Goal: Information Seeking & Learning: Learn about a topic

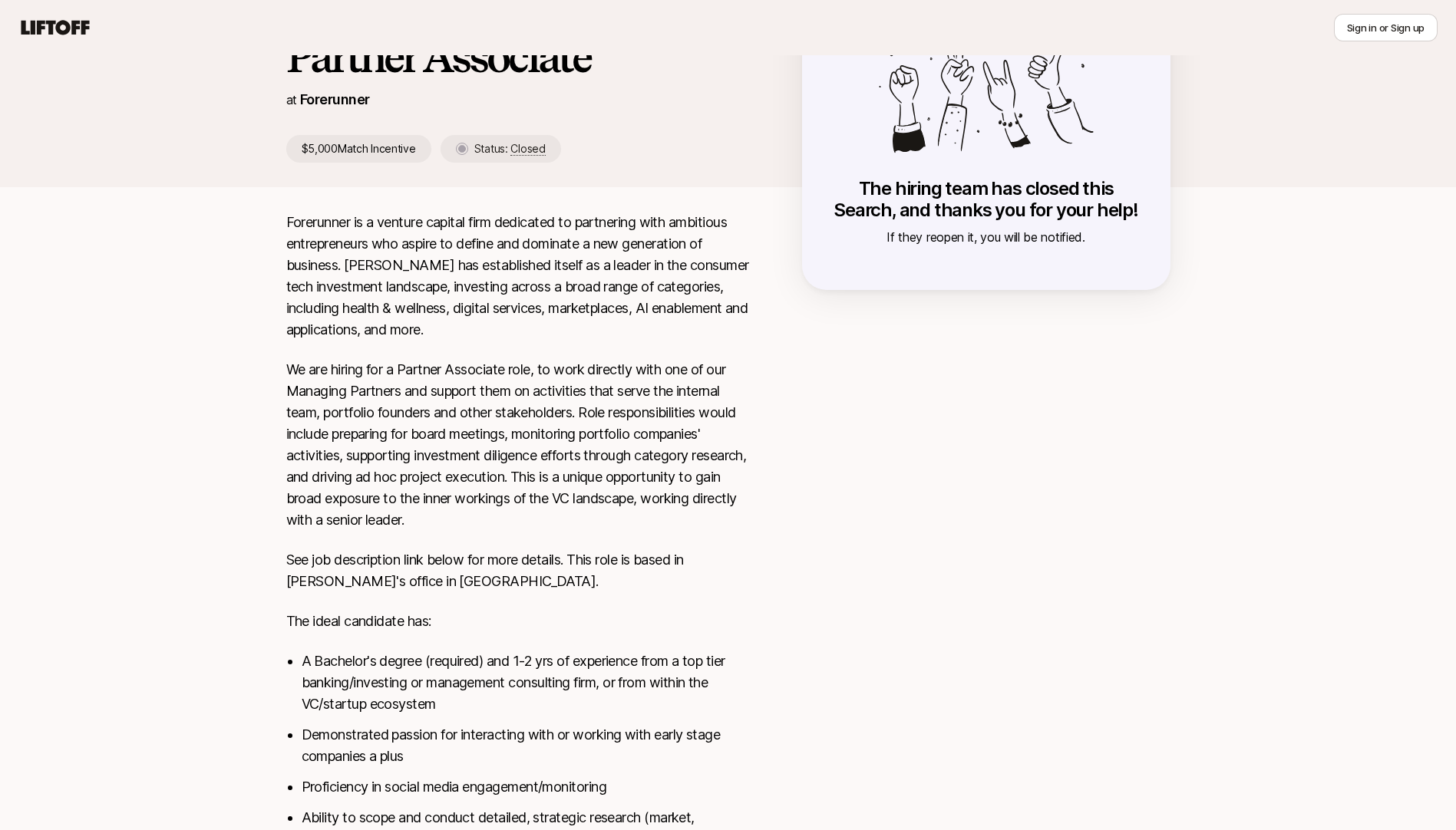
scroll to position [144, 0]
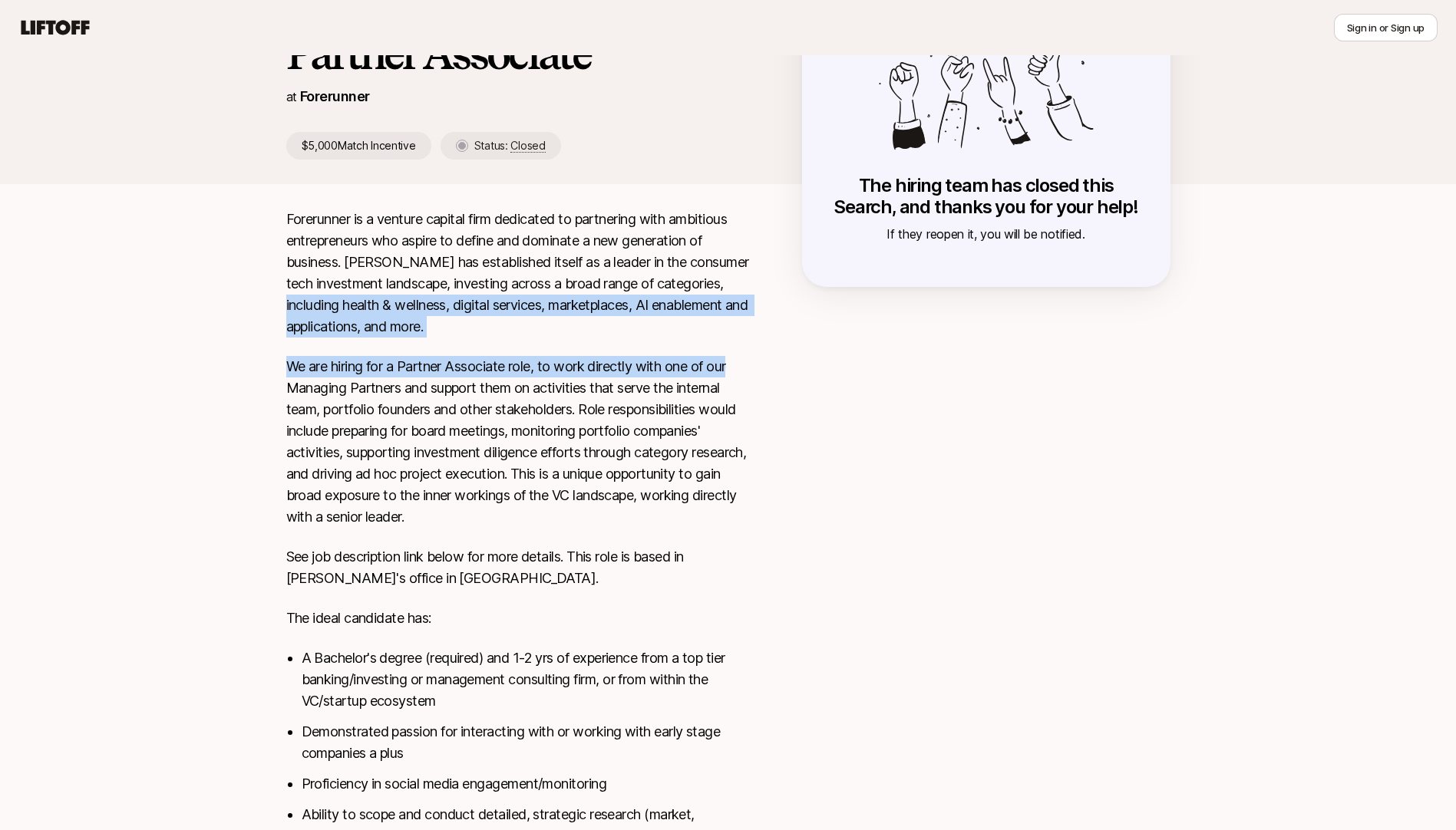
drag, startPoint x: 303, startPoint y: 302, endPoint x: 735, endPoint y: 376, distance: 438.3
click at [735, 376] on div "Forerunner is a venture capital firm dedicated to partnering with ambitious ent…" at bounding box center [520, 732] width 467 height 1046
click at [735, 376] on p "We are hiring for a Partner Associate role, to work directly with one of our Ma…" at bounding box center [520, 441] width 467 height 172
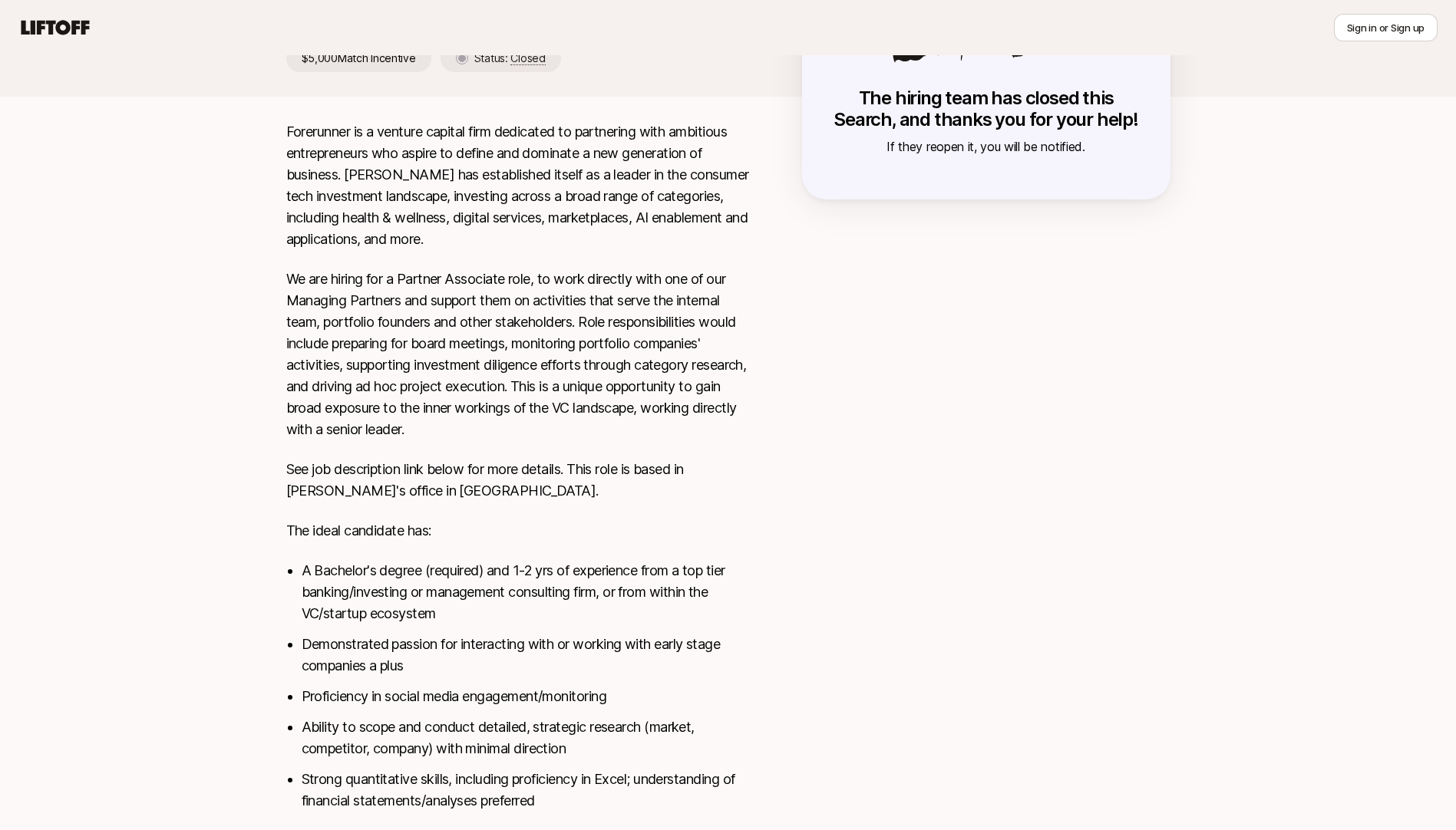
scroll to position [232, 0]
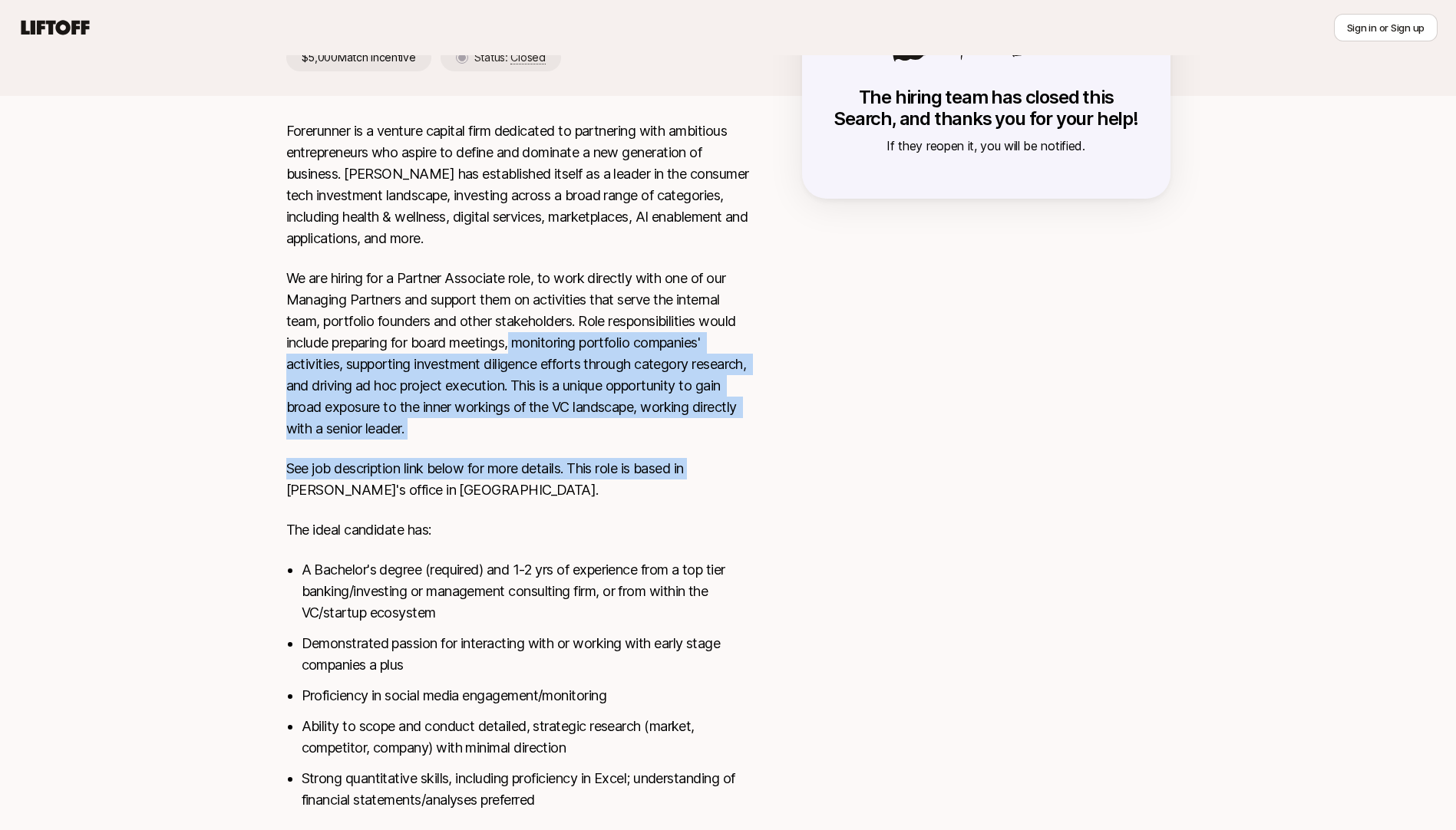
drag, startPoint x: 517, startPoint y: 333, endPoint x: 700, endPoint y: 441, distance: 212.5
click at [700, 441] on div "Forerunner is a venture capital firm dedicated to partnering with ambitious ent…" at bounding box center [520, 643] width 467 height 1046
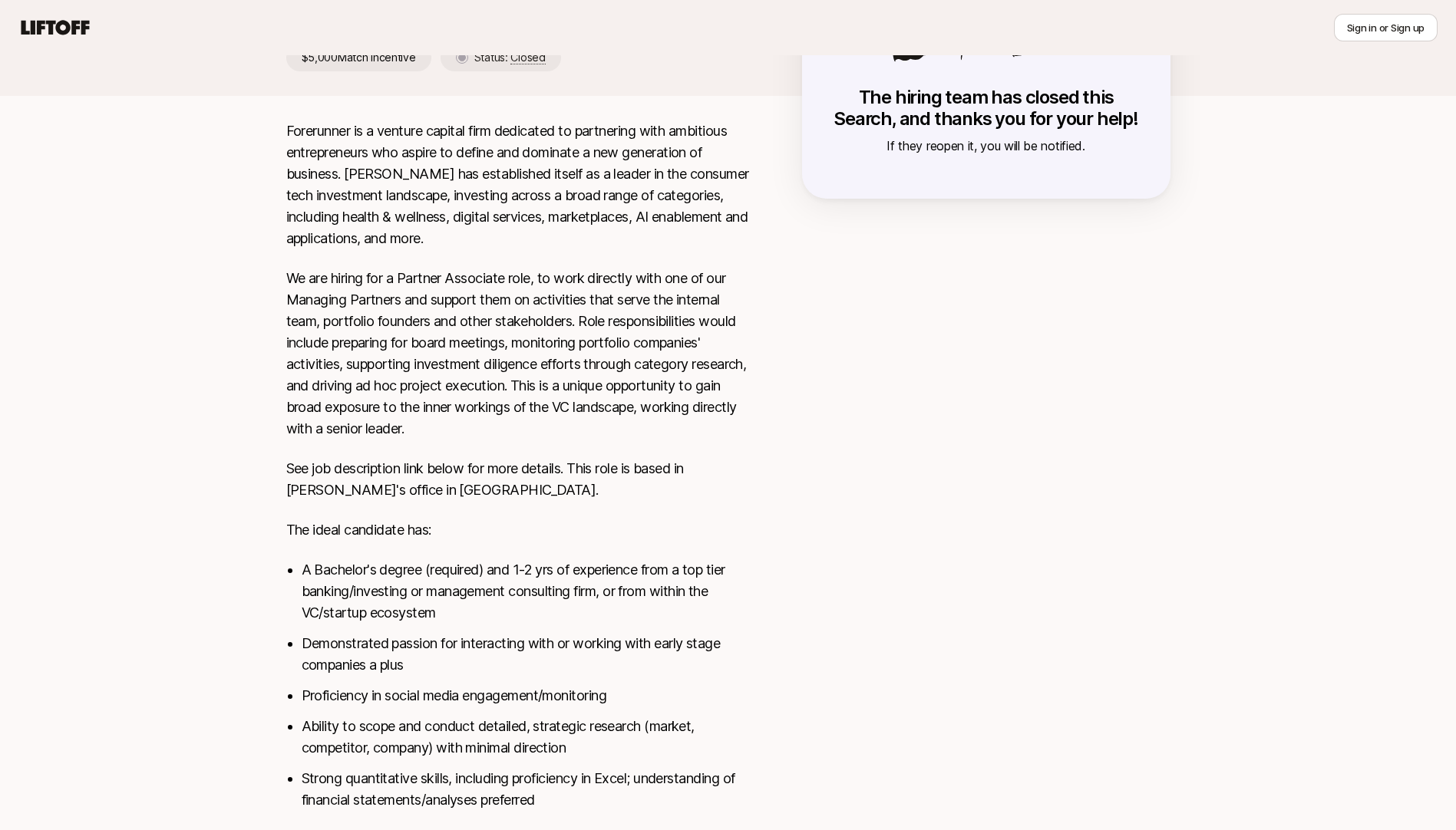
click at [560, 497] on p "See job description link below for more details. This role is based in [PERSON_…" at bounding box center [520, 479] width 467 height 43
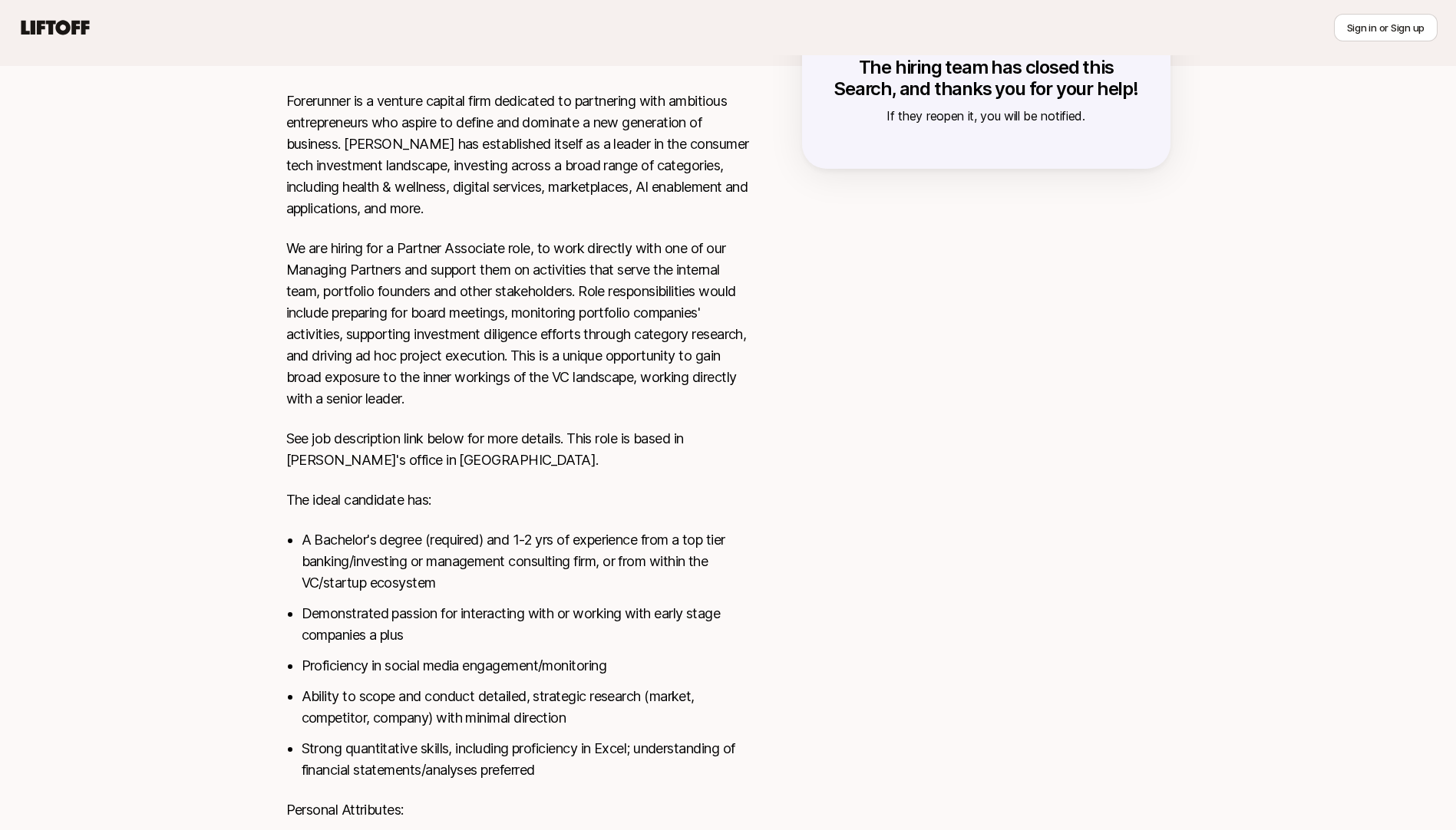
scroll to position [265, 0]
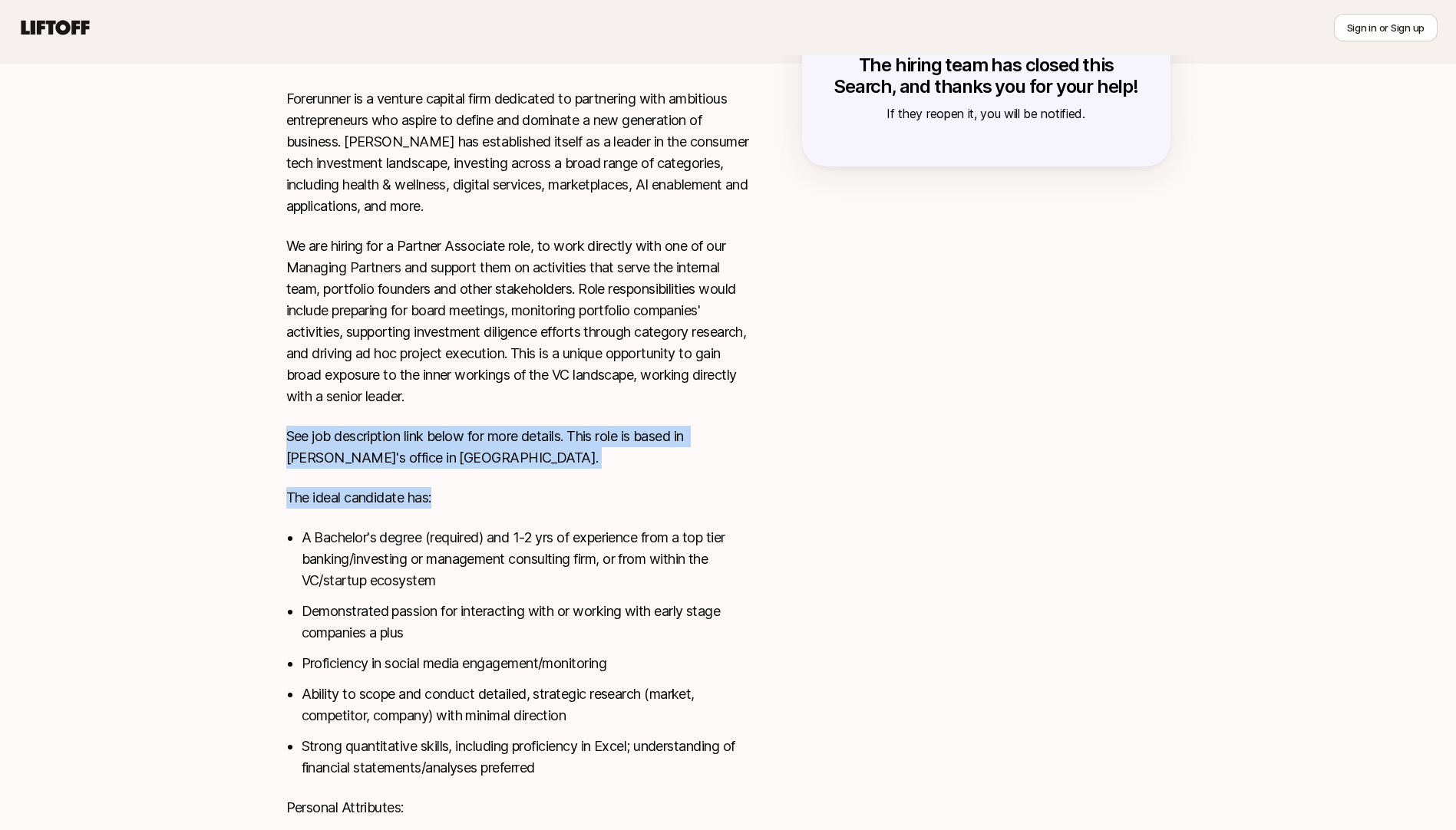
drag, startPoint x: 288, startPoint y: 431, endPoint x: 656, endPoint y: 479, distance: 371.1
click at [656, 479] on div "Forerunner is a venture capital firm dedicated to partnering with ambitious ent…" at bounding box center [520, 611] width 467 height 1046
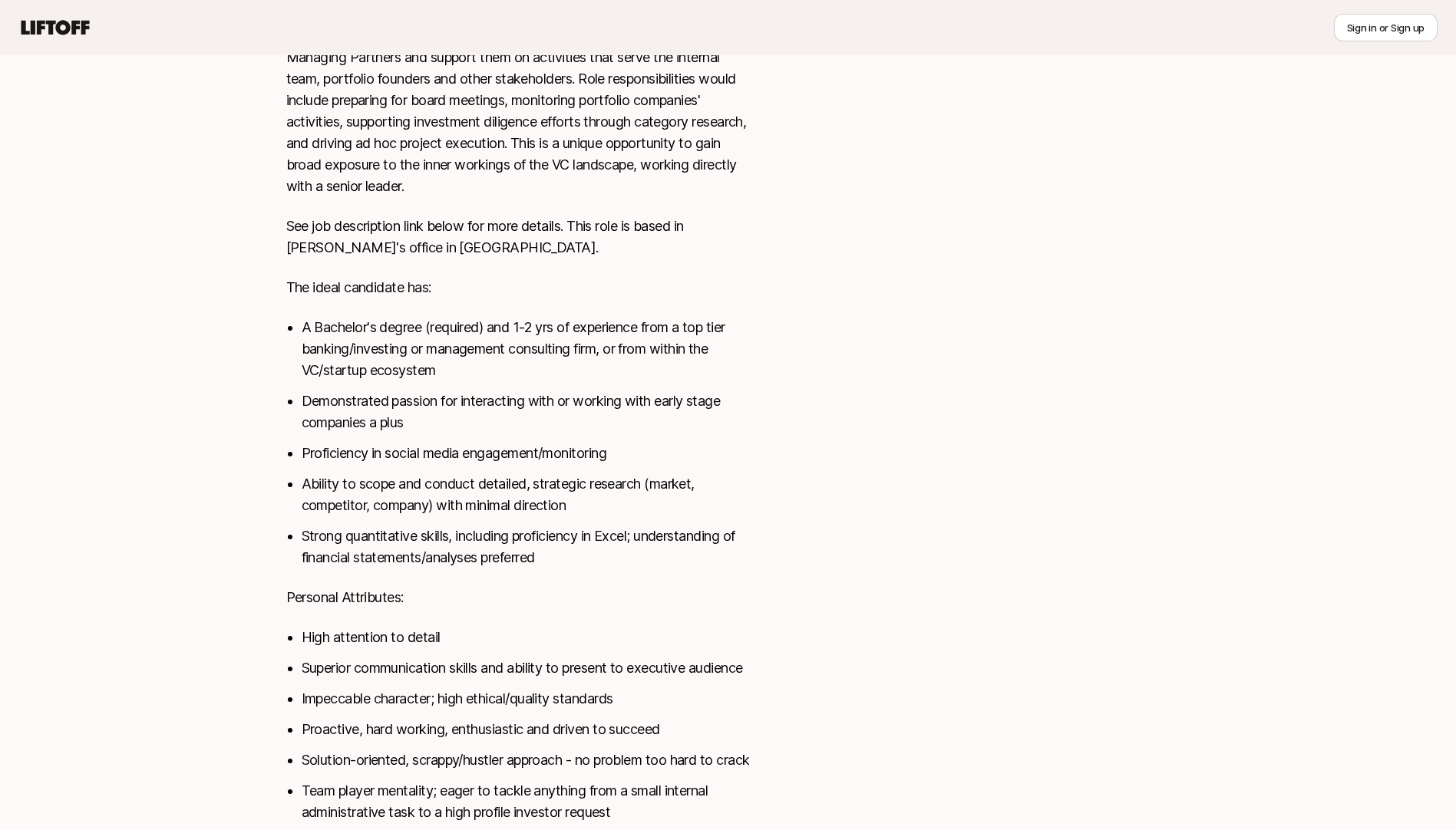
scroll to position [476, 0]
drag, startPoint x: 282, startPoint y: 340, endPoint x: 656, endPoint y: 367, distance: 375.0
click at [656, 367] on div "Forerunner is a venture capital firm dedicated to partnering with ambitious ent…" at bounding box center [728, 415] width 921 height 1077
click at [656, 367] on li "A Bachelor's degree (required) and 1-2 yrs of experience from a top tier bankin…" at bounding box center [527, 347] width 451 height 64
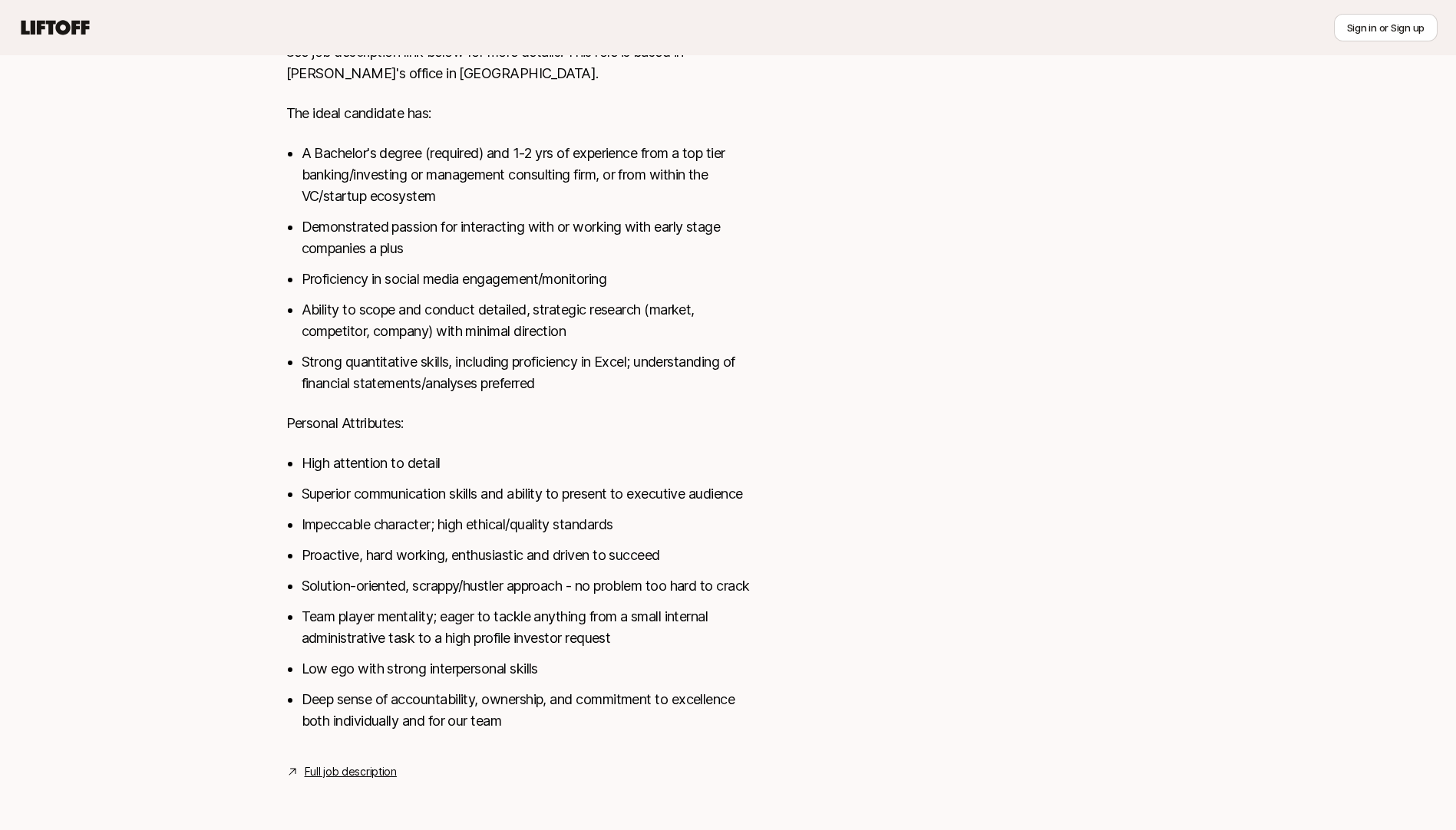
scroll to position [692, 0]
click at [341, 769] on link "Full job description" at bounding box center [351, 771] width 92 height 19
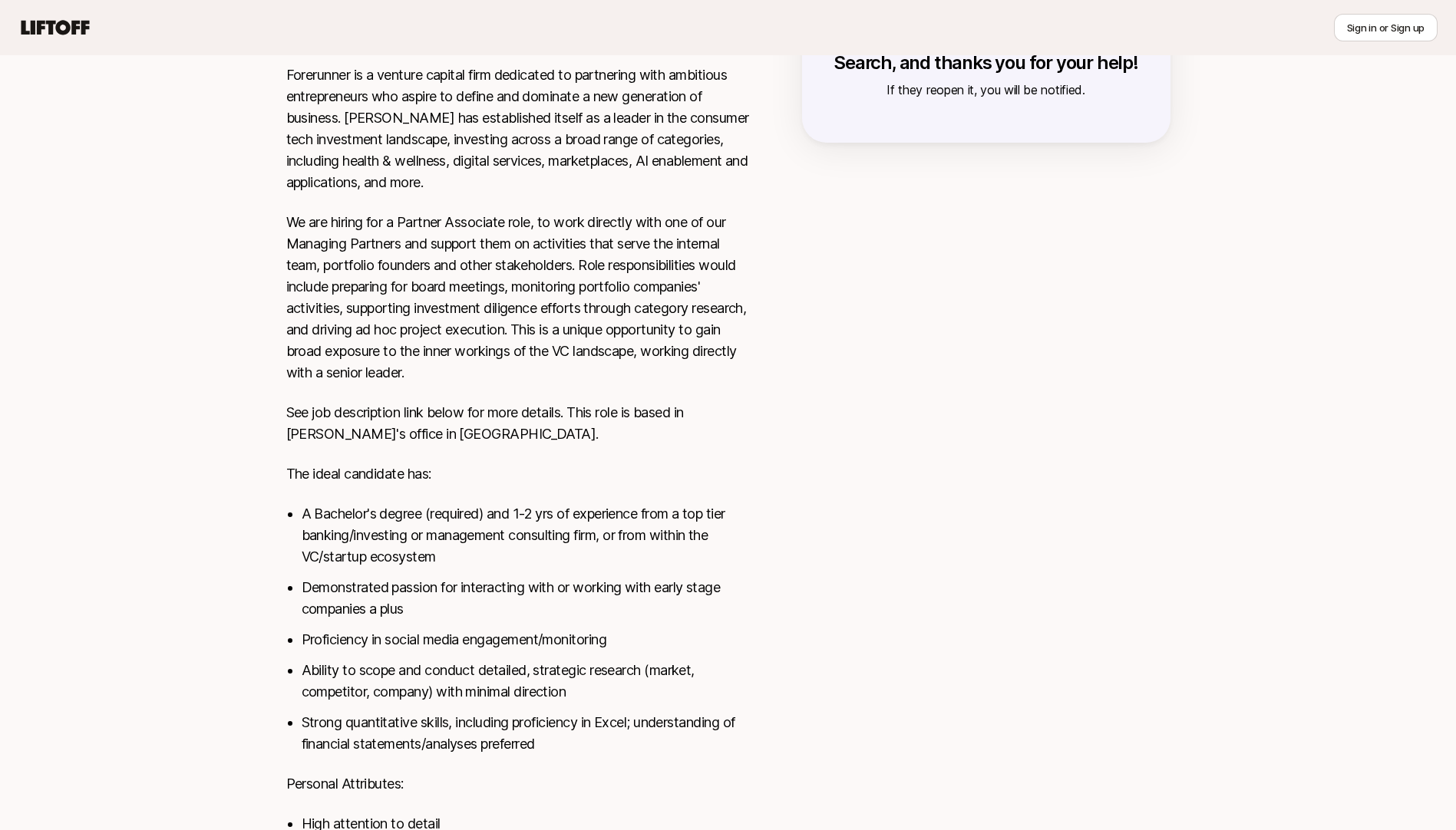
scroll to position [289, 0]
